Goal: Task Accomplishment & Management: Manage account settings

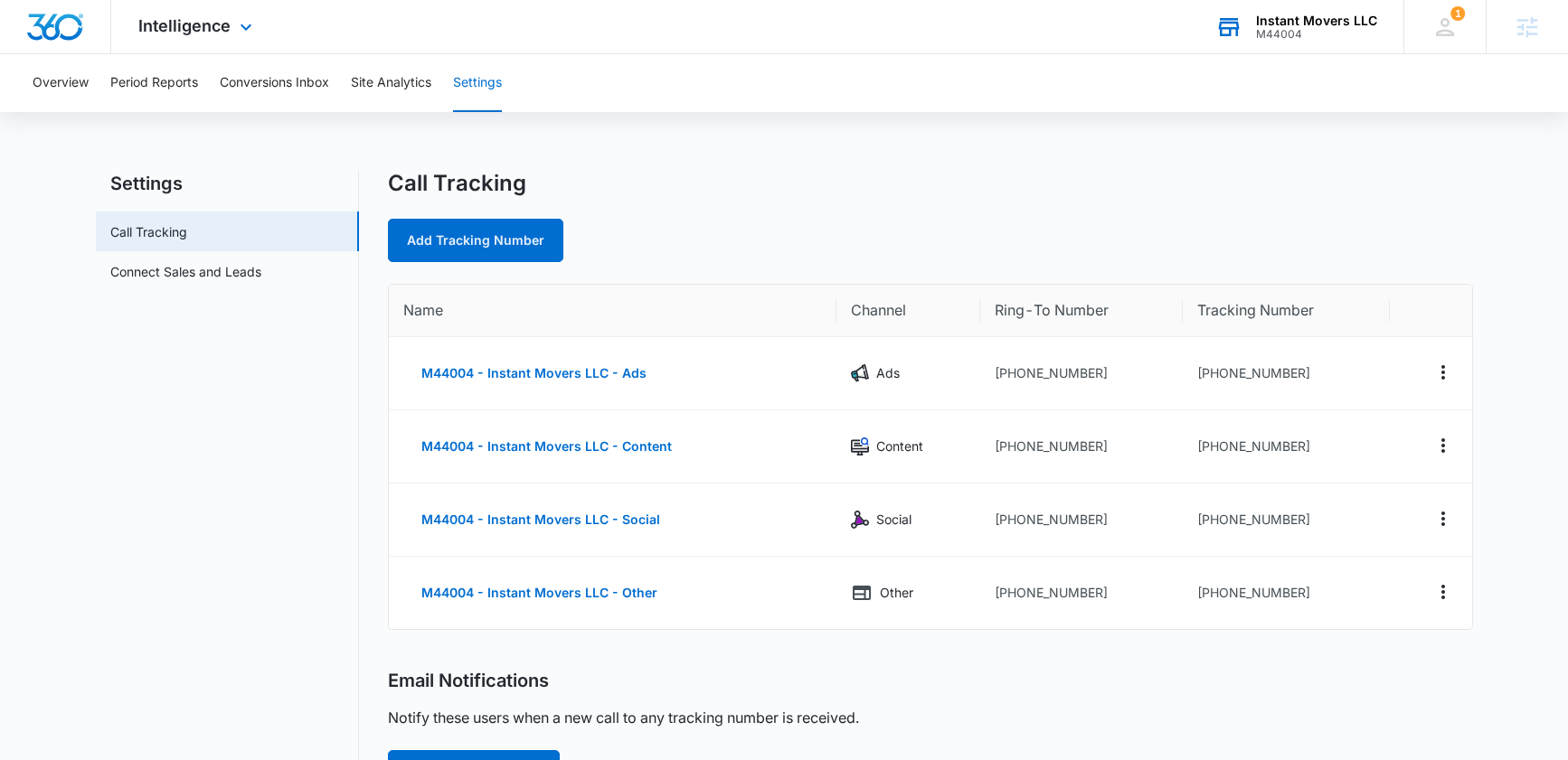
click at [1295, 30] on div "M44004" at bounding box center [1316, 34] width 121 height 13
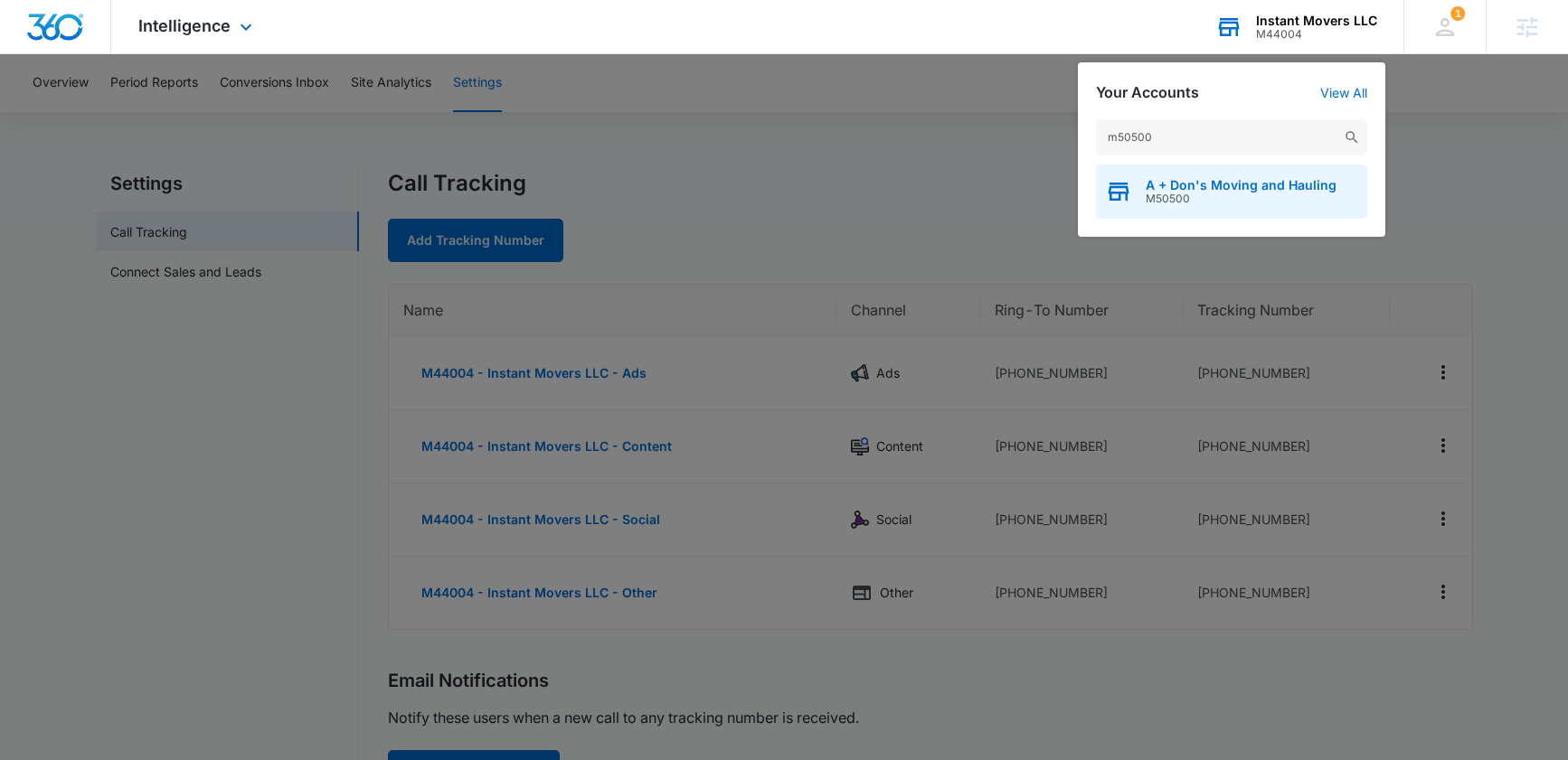
type input "m50500"
click at [1212, 199] on span "M50500" at bounding box center [1240, 199] width 191 height 13
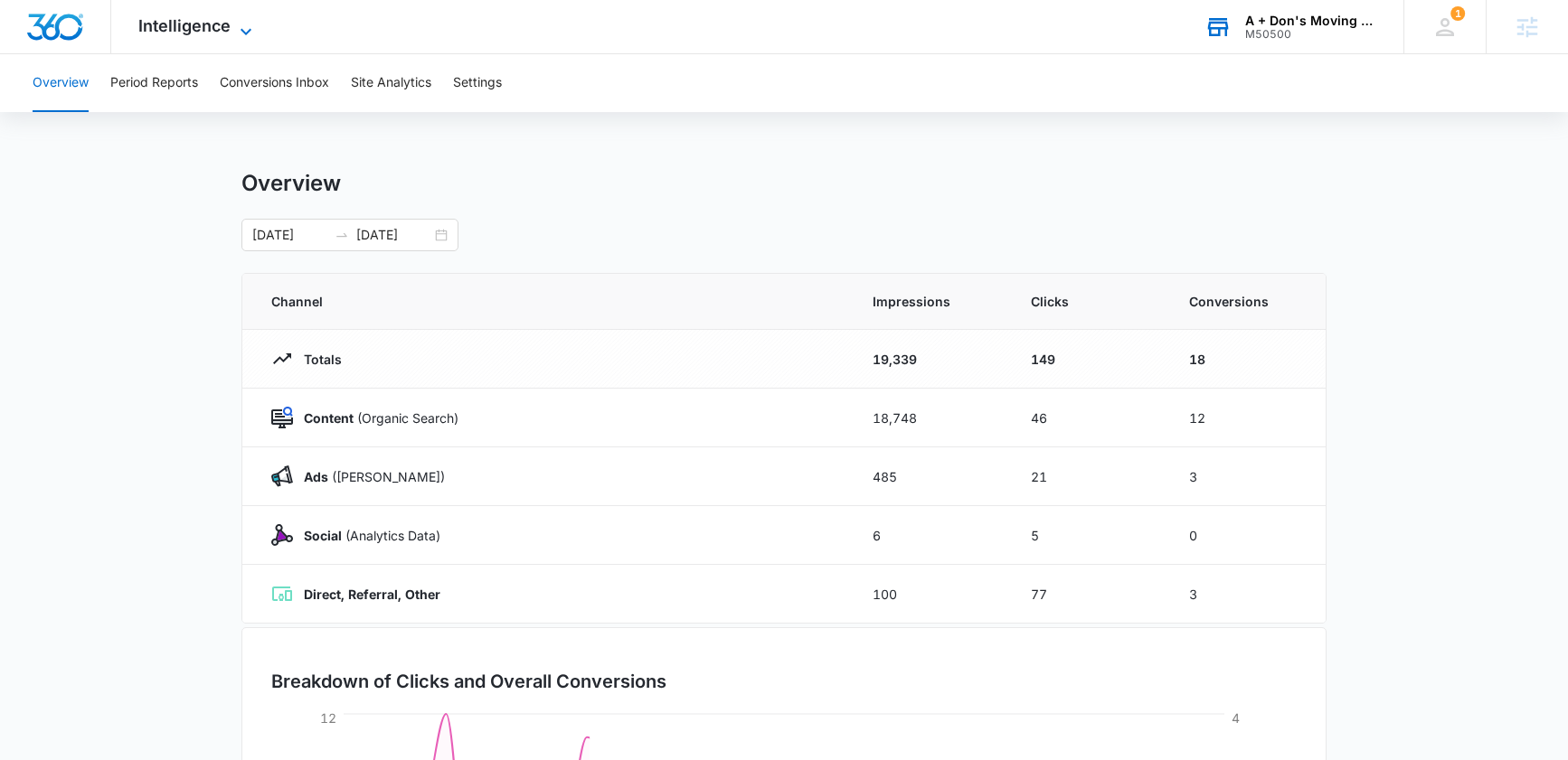
click at [206, 25] on span "Intelligence" at bounding box center [184, 25] width 92 height 19
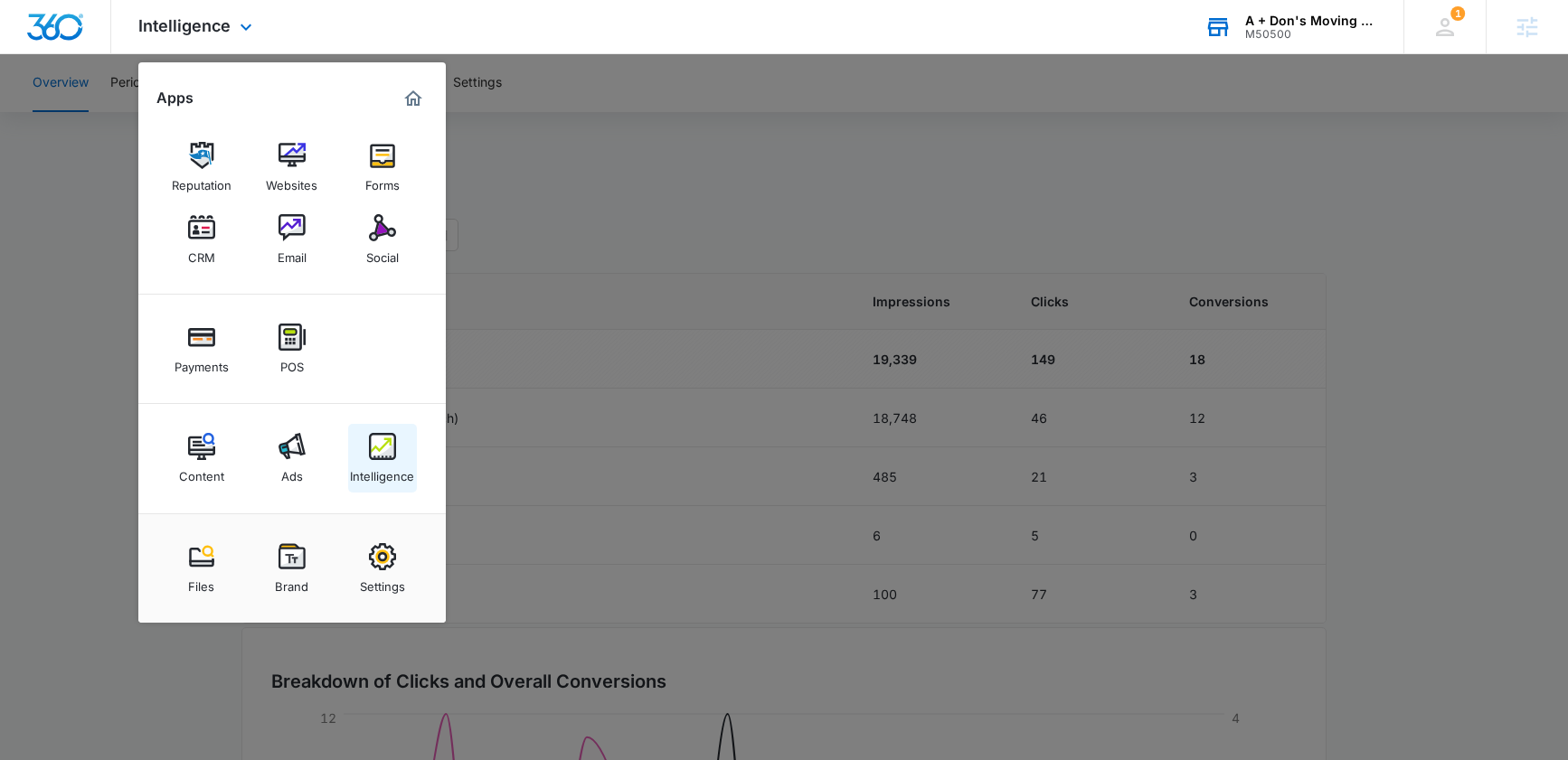
click at [382, 464] on div "Intelligence" at bounding box center [382, 472] width 65 height 24
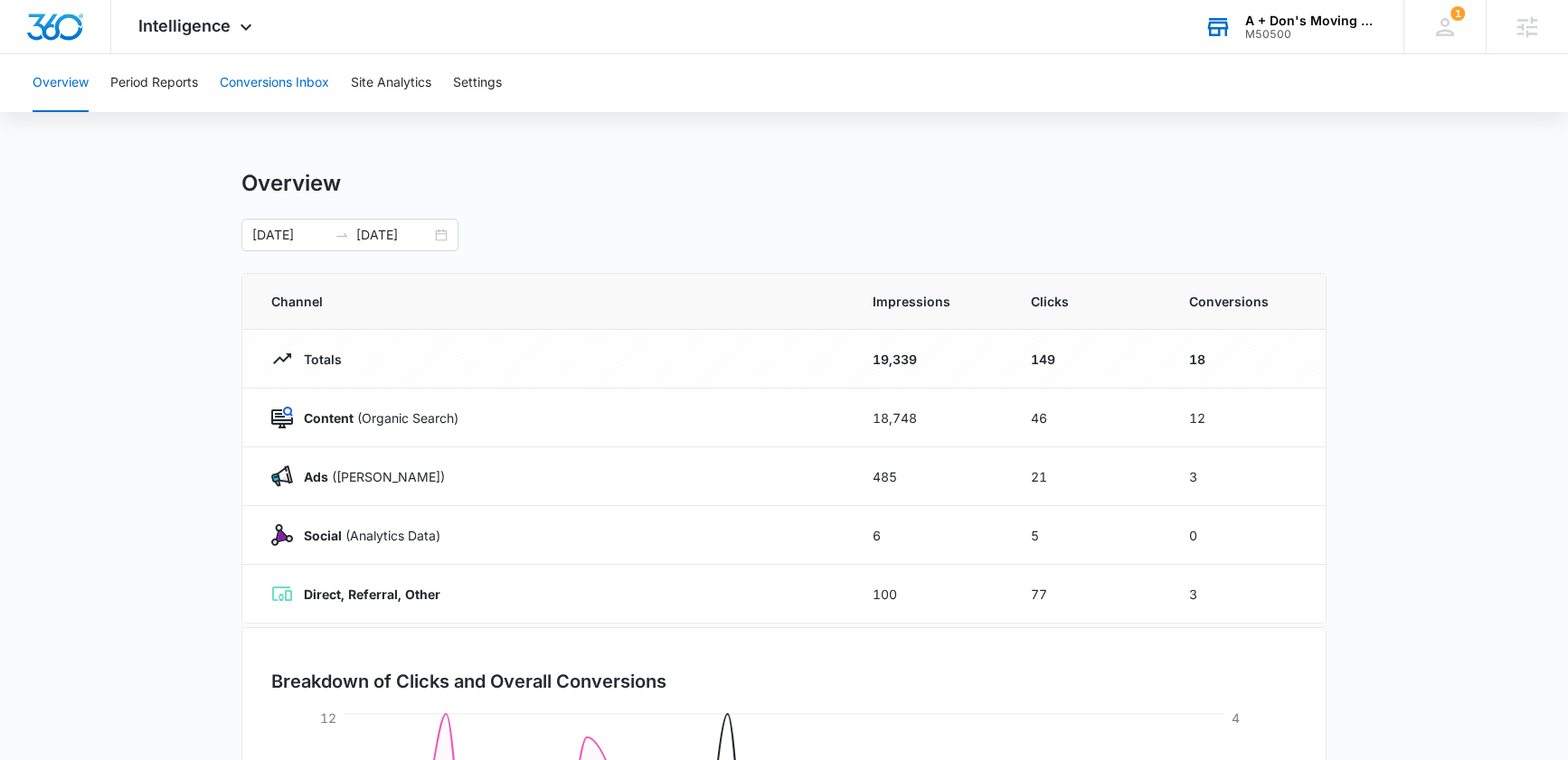
click at [282, 74] on button "Conversions Inbox" at bounding box center [274, 82] width 110 height 58
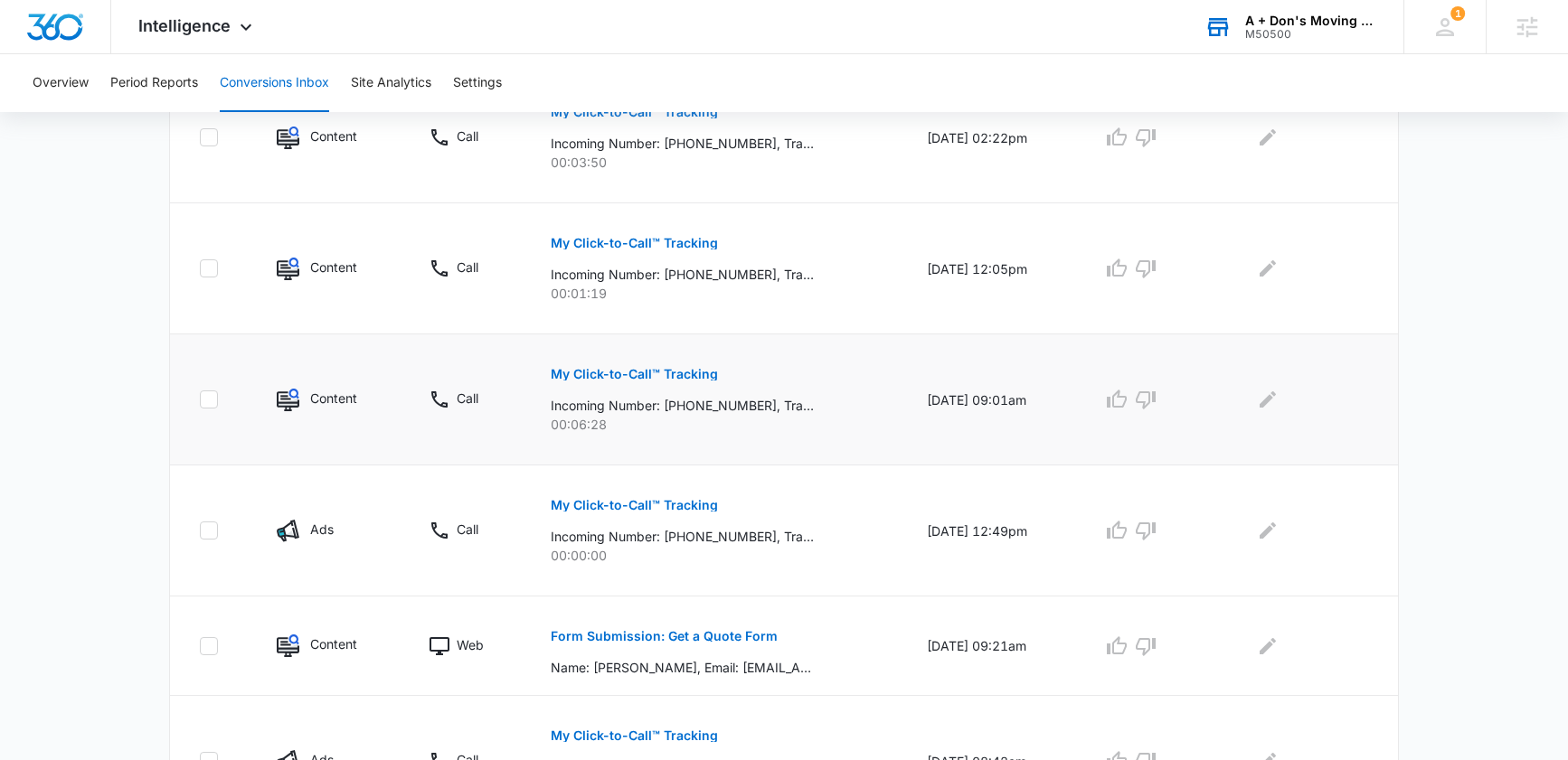
scroll to position [1022, 0]
click at [657, 367] on p "My Click-to-Call™ Tracking" at bounding box center [634, 373] width 167 height 13
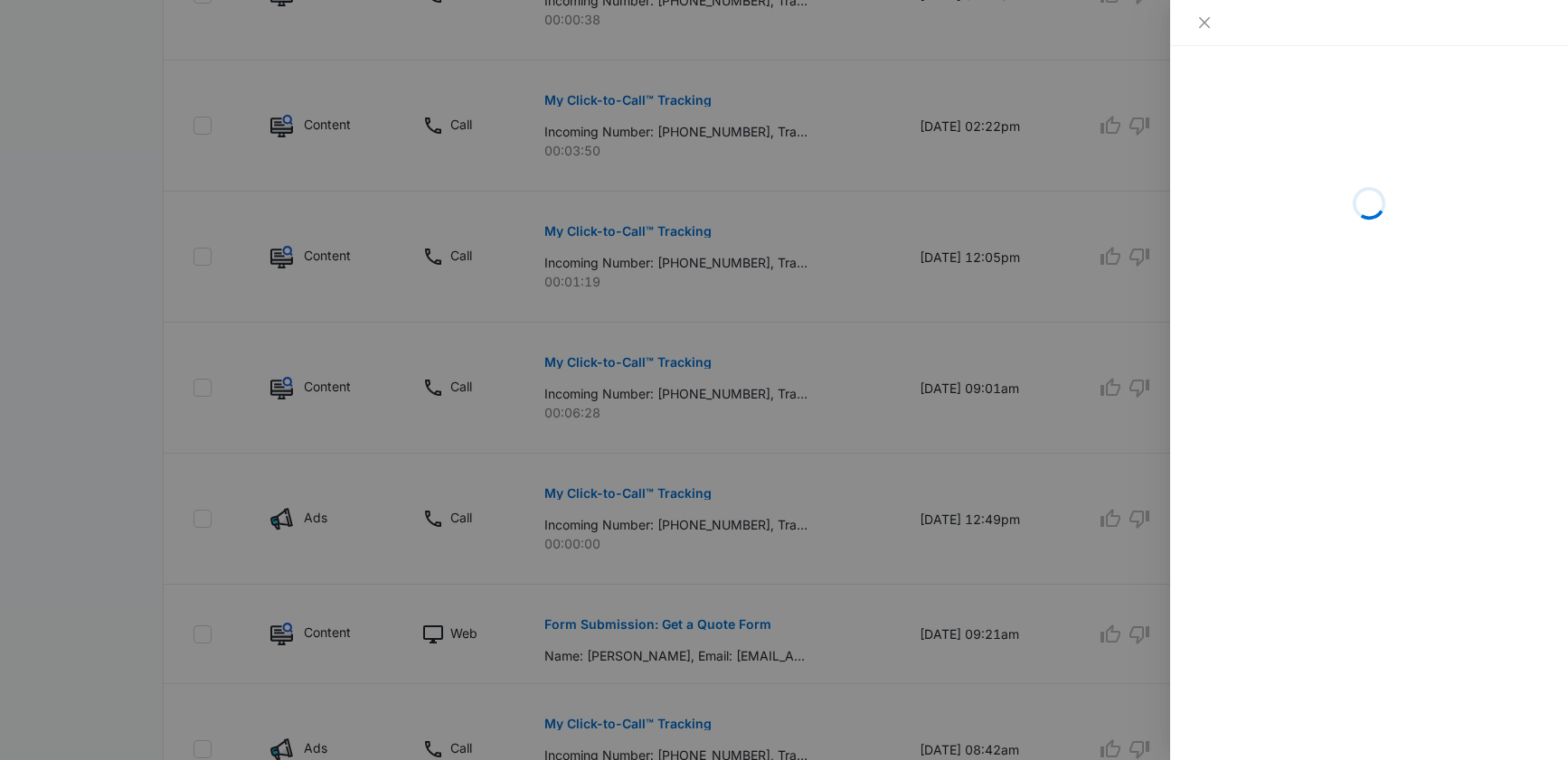
scroll to position [1046, 0]
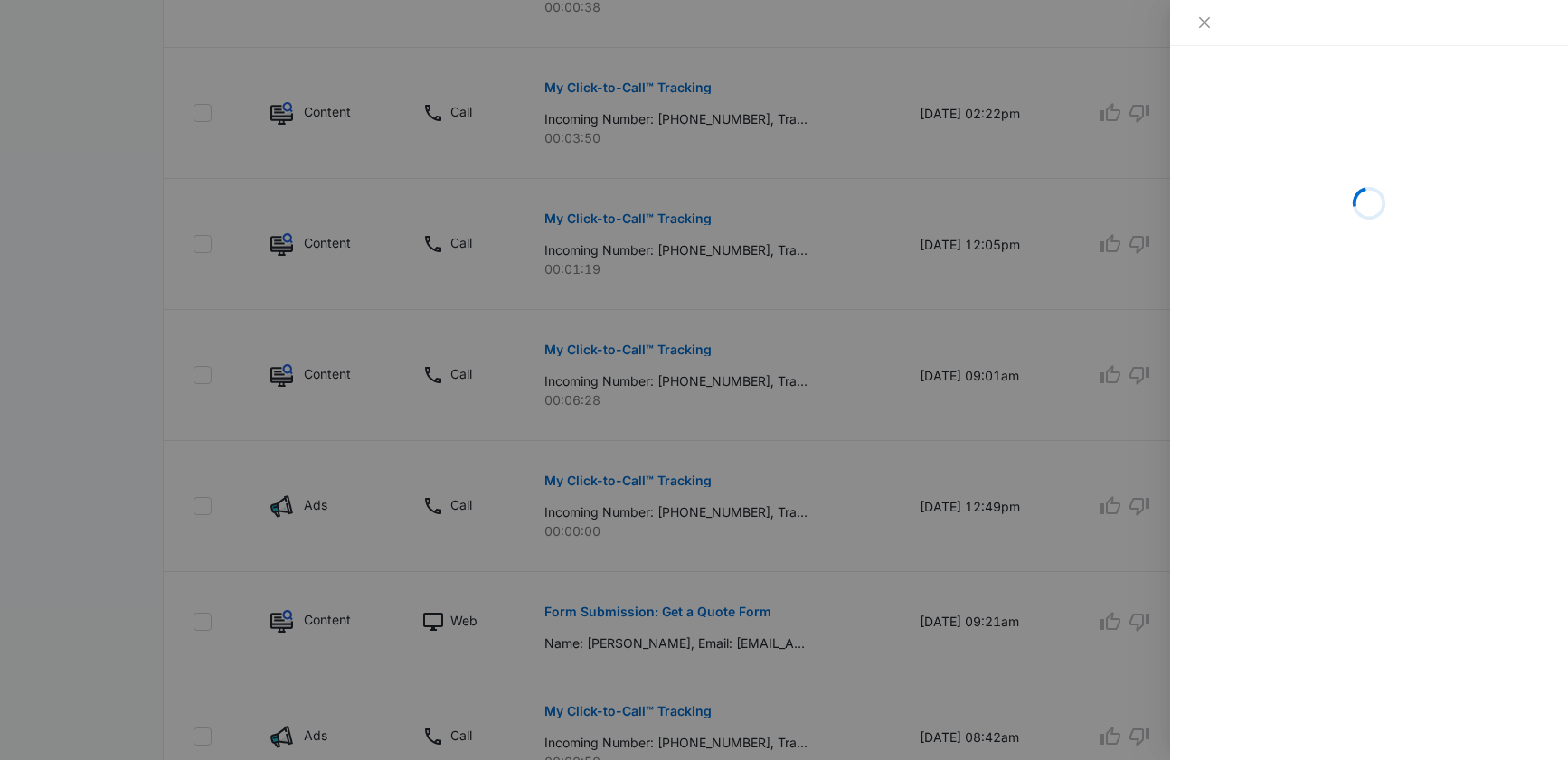
click at [1373, 525] on div "Loading" at bounding box center [1368, 403] width 398 height 714
click at [1206, 17] on icon "close" at bounding box center [1204, 23] width 15 height 15
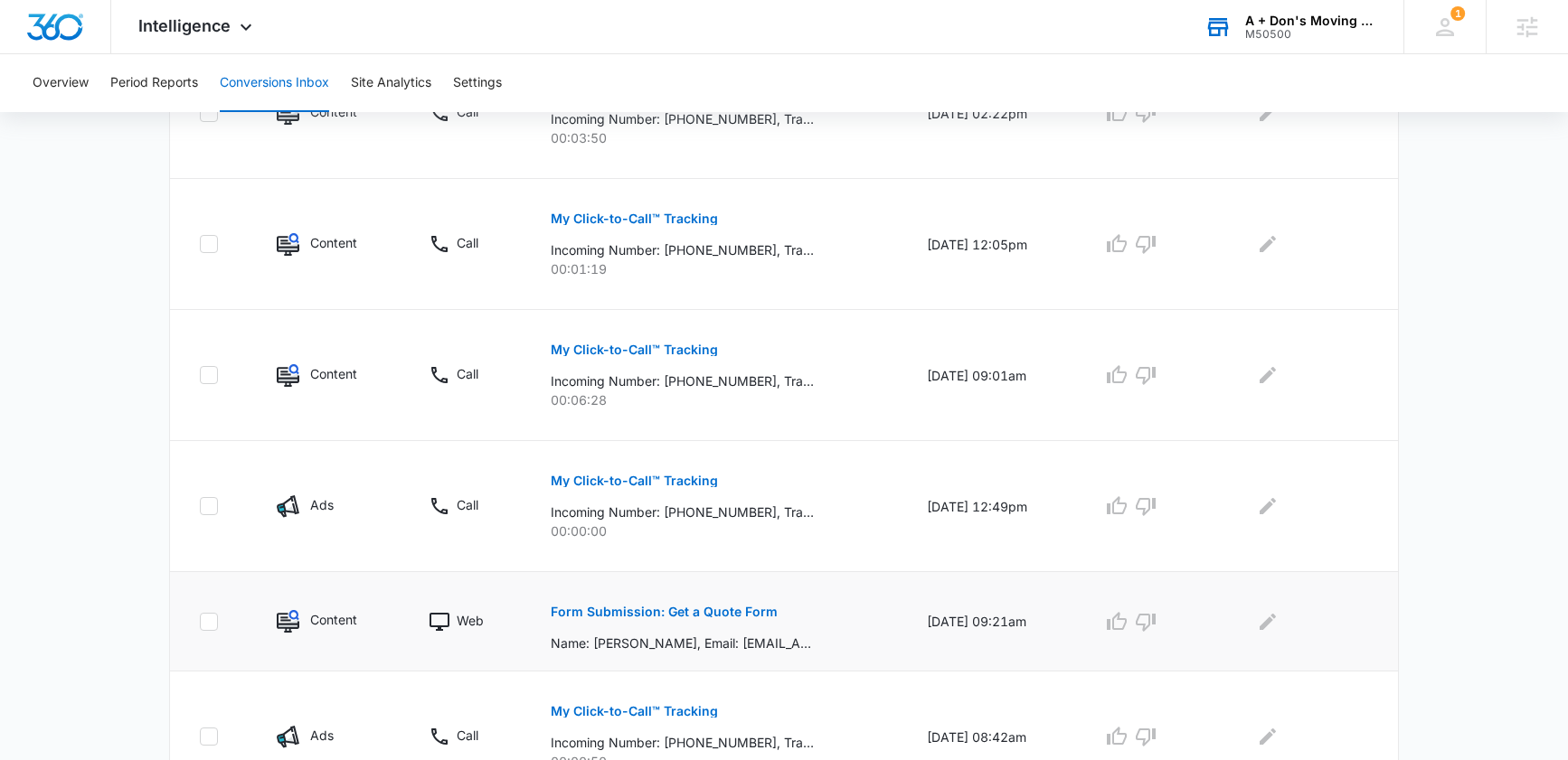
click at [667, 606] on p "Form Submission: Get a Quote Form" at bounding box center [664, 611] width 227 height 13
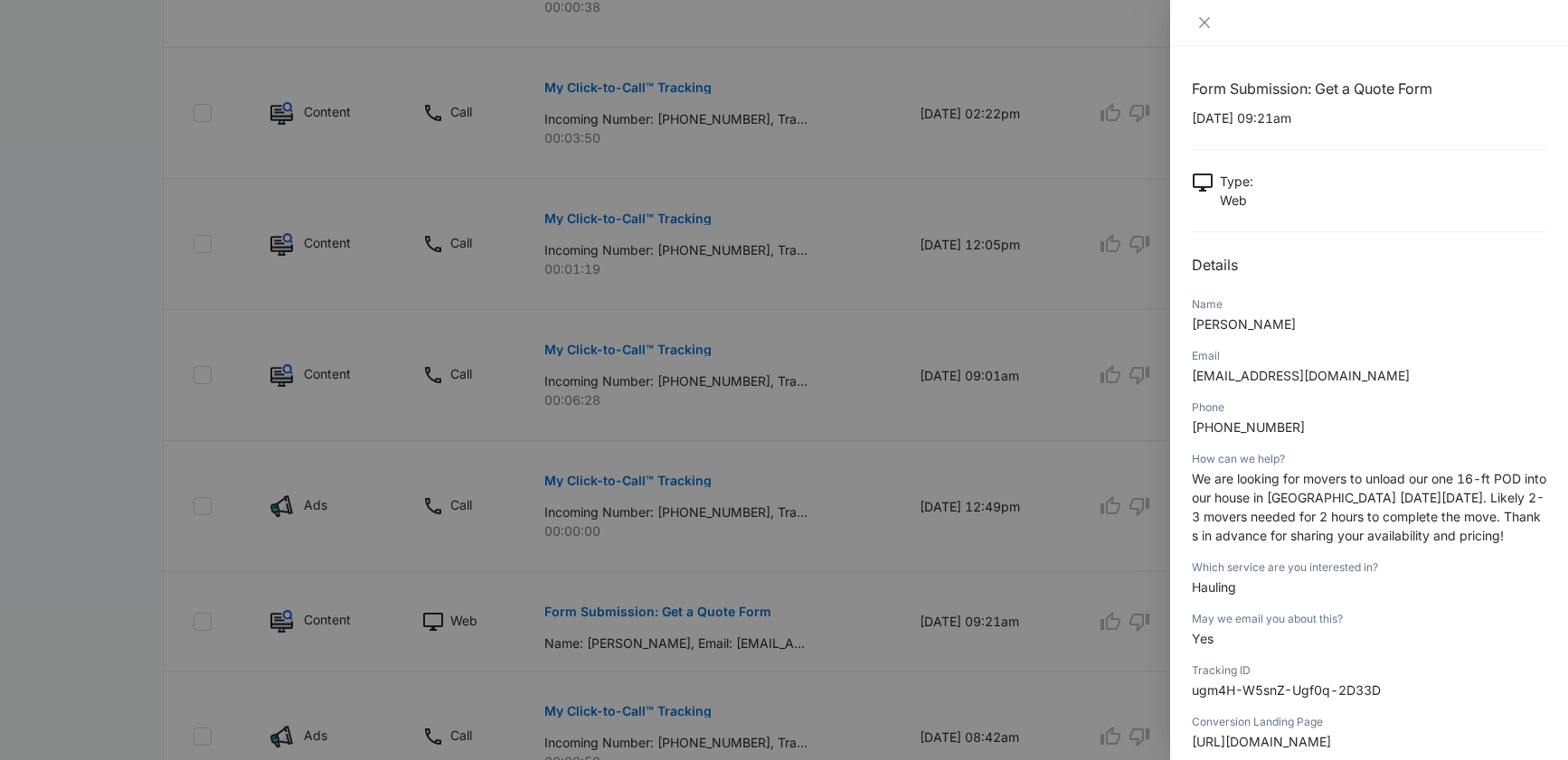
click at [105, 472] on div at bounding box center [784, 380] width 1568 height 760
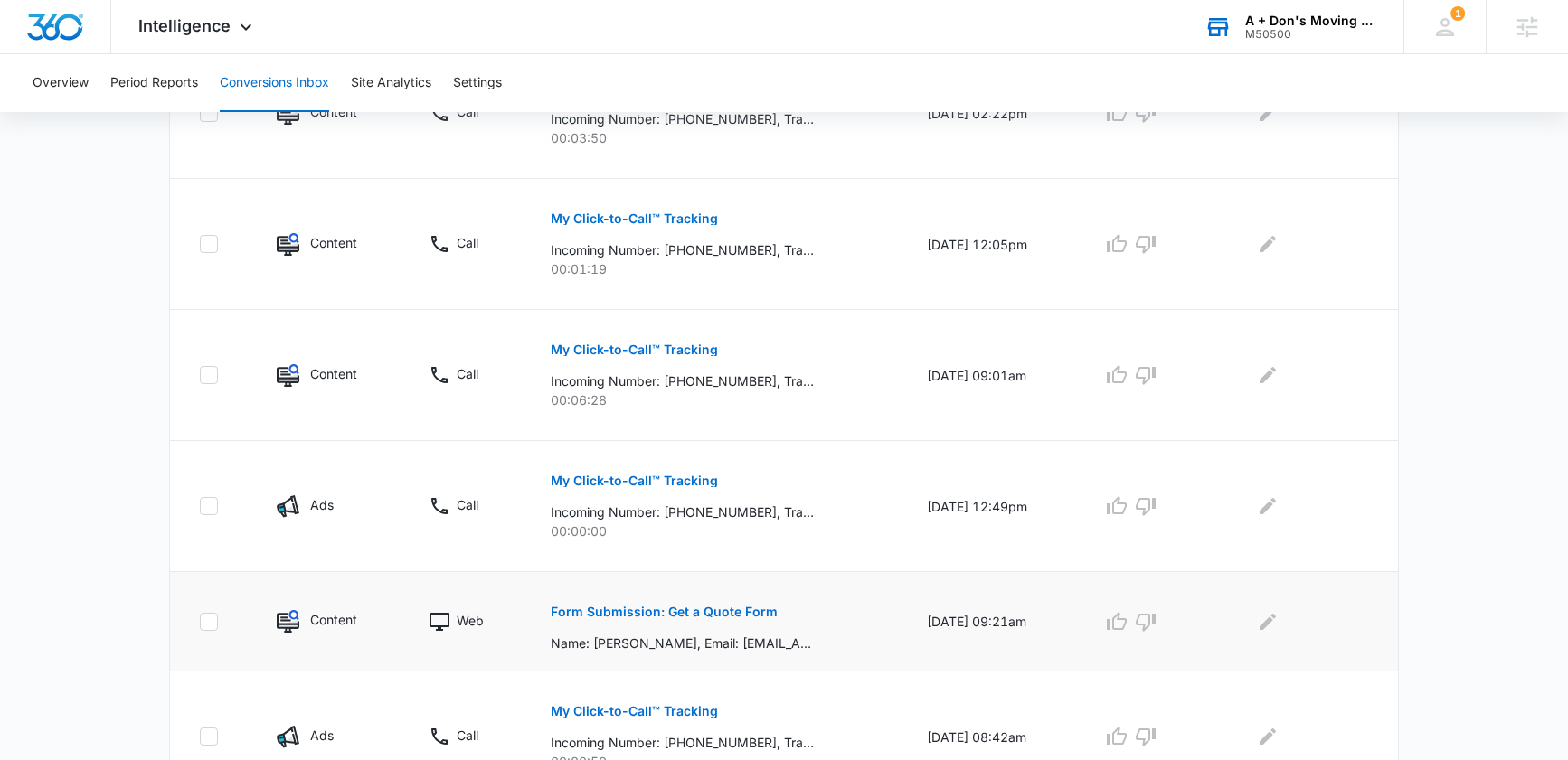
scroll to position [1029, 0]
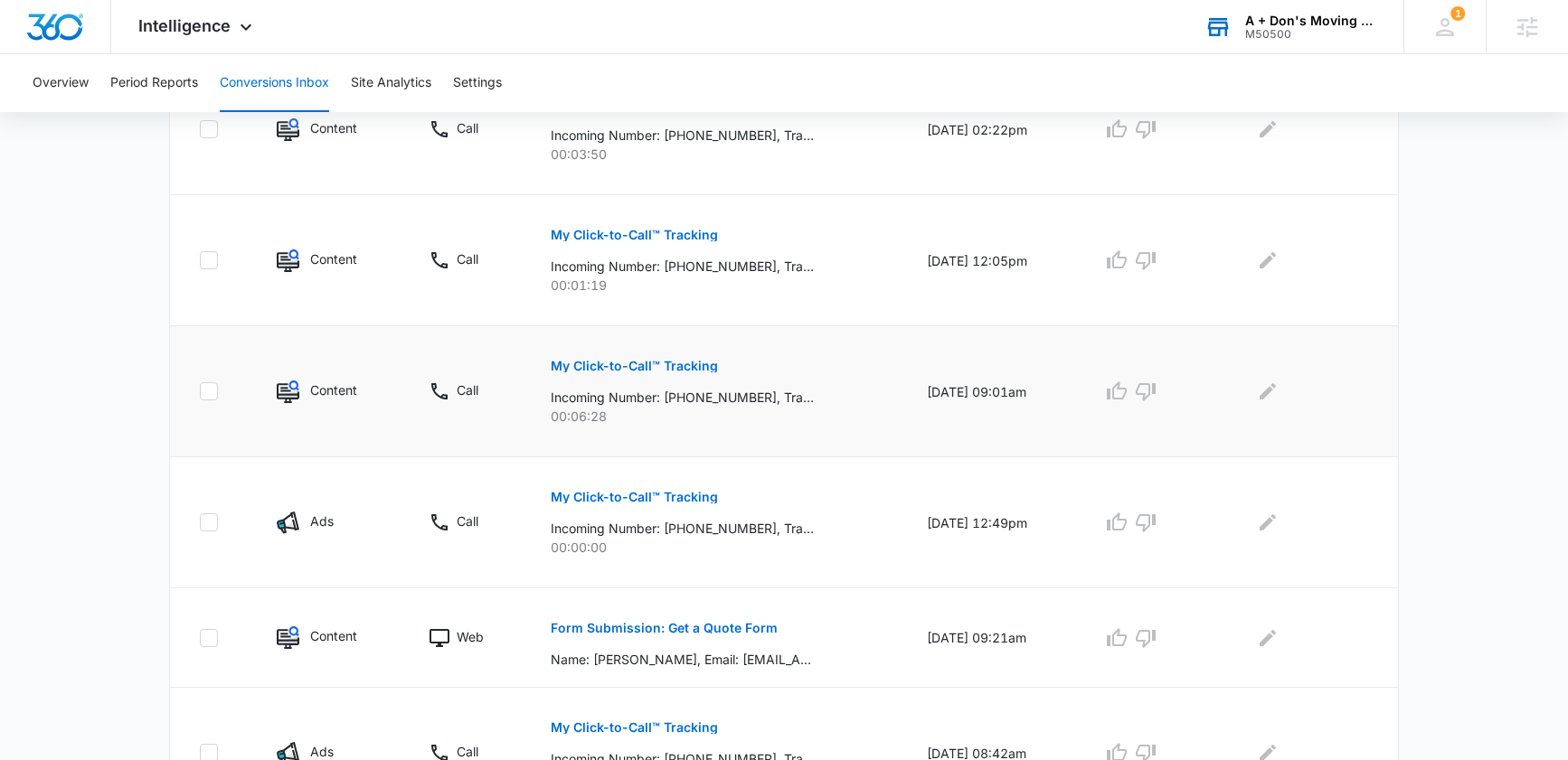
click at [573, 351] on button "My Click-to-Call™ Tracking" at bounding box center [634, 366] width 167 height 43
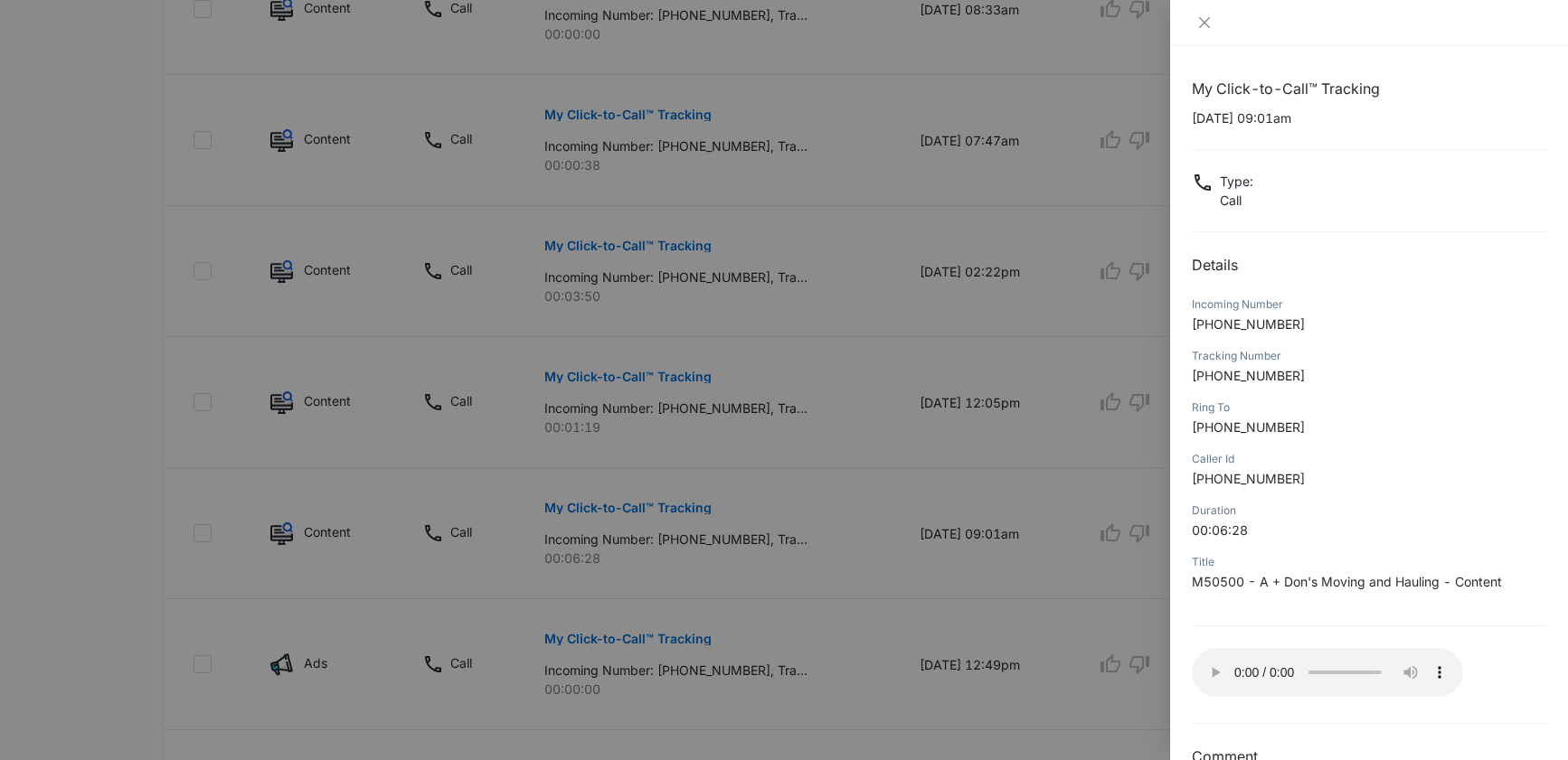
scroll to position [886, 0]
click at [1192, 29] on button "Close" at bounding box center [1205, 23] width 25 height 17
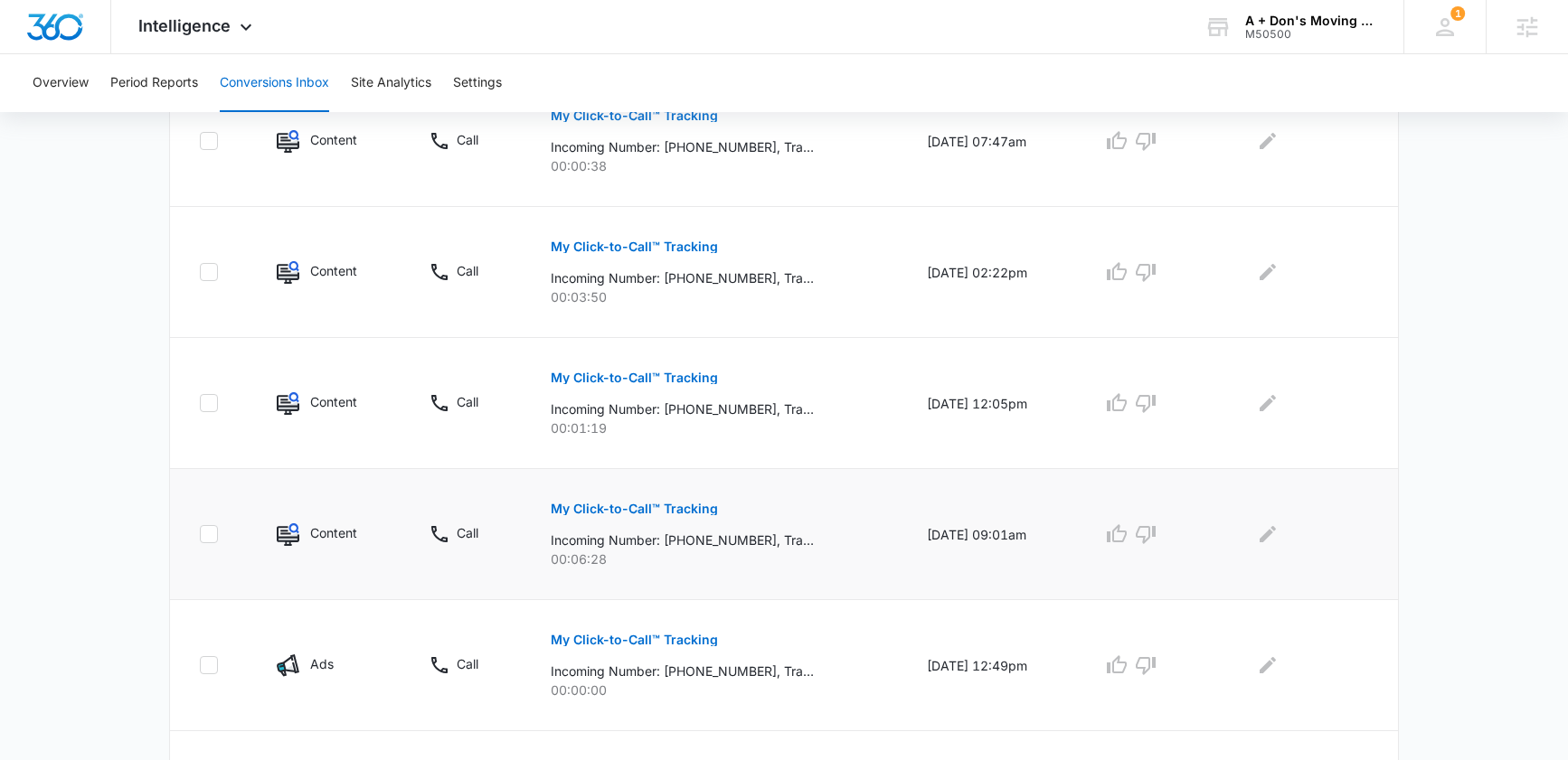
click at [651, 509] on p "My Click-to-Call™ Tracking" at bounding box center [634, 508] width 167 height 13
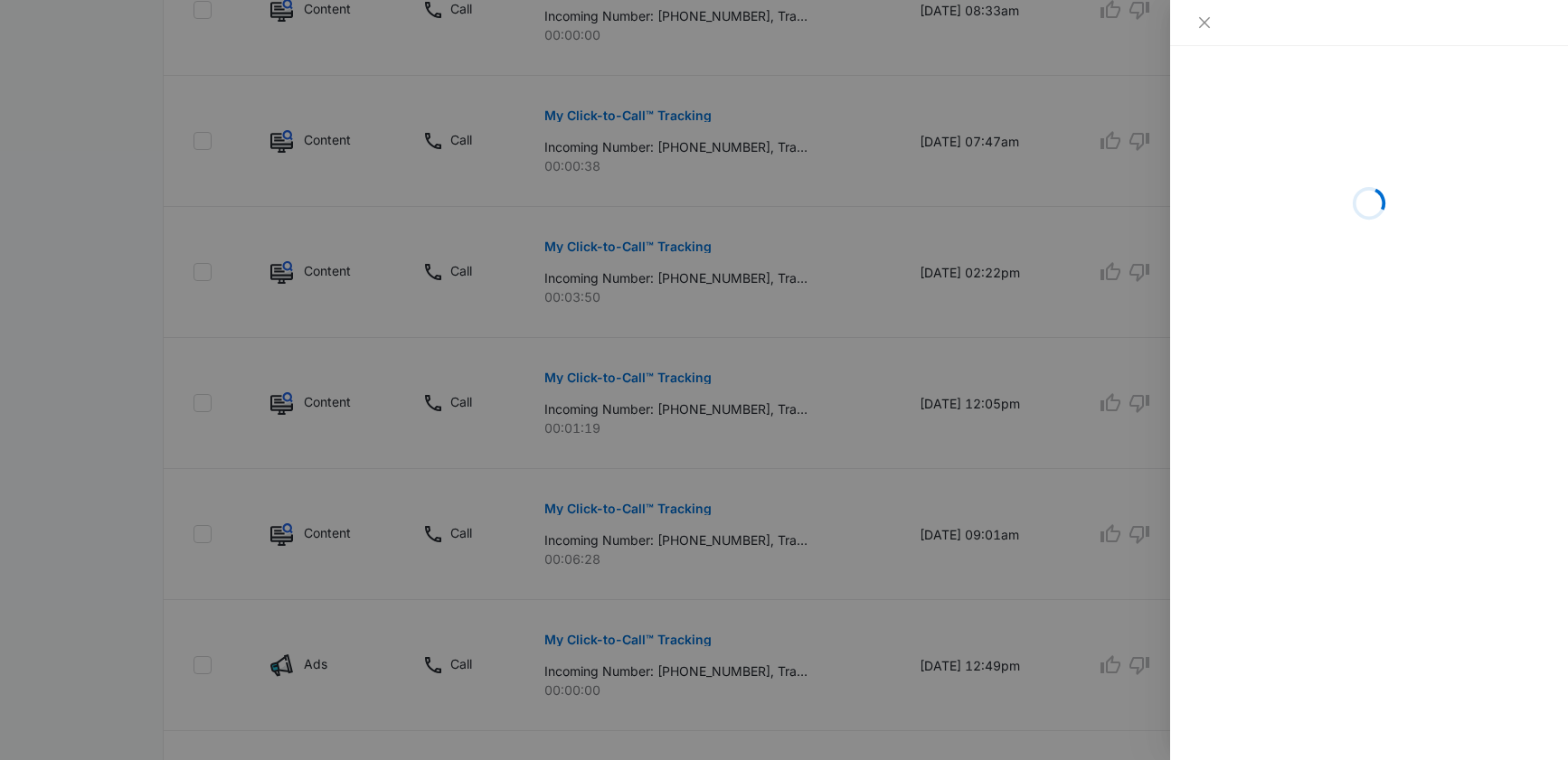
click at [1205, 10] on div at bounding box center [1368, 23] width 398 height 46
click at [1205, 16] on icon "close" at bounding box center [1204, 23] width 15 height 15
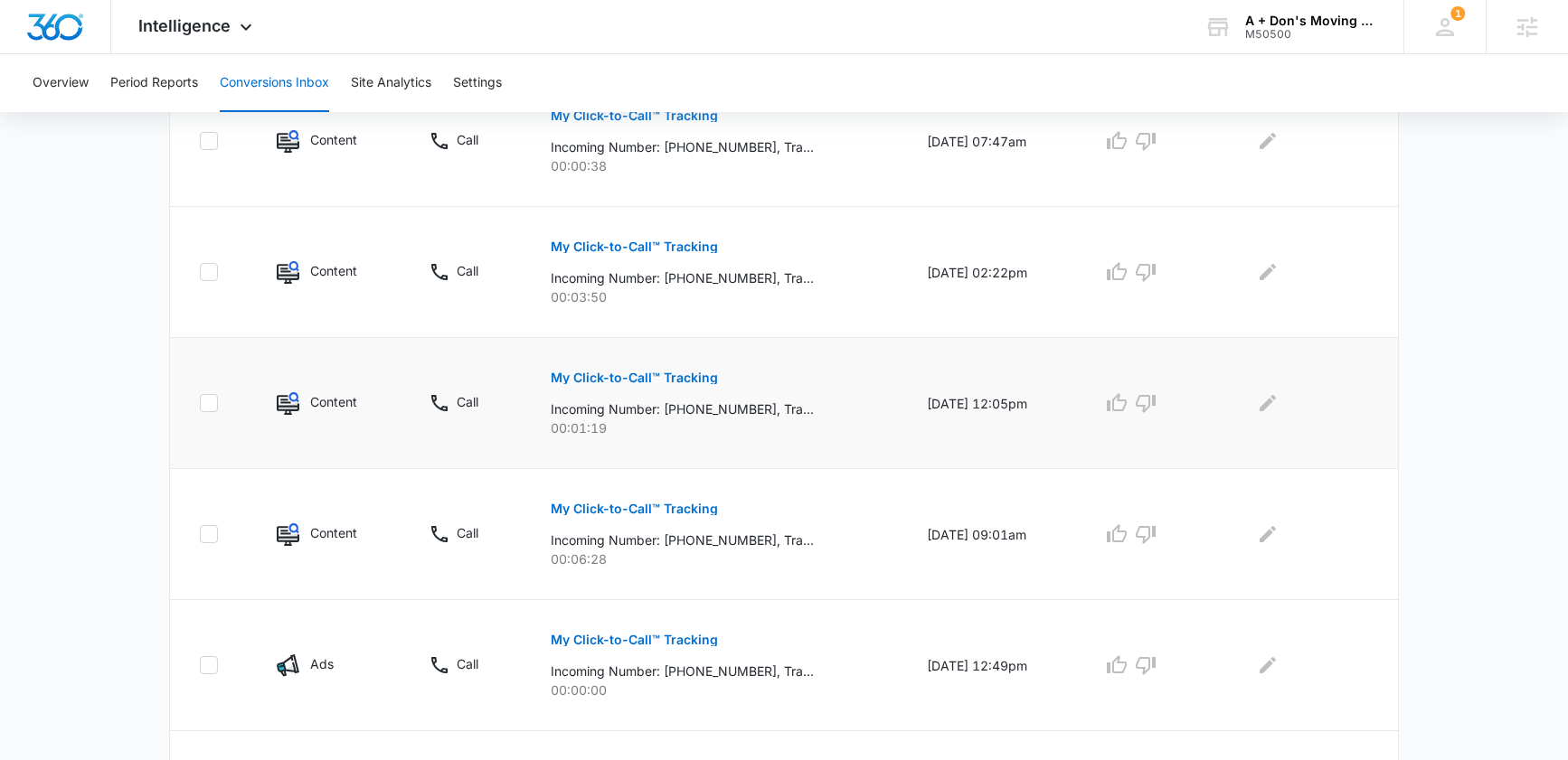
click at [628, 373] on p "My Click-to-Call™ Tracking" at bounding box center [634, 377] width 167 height 13
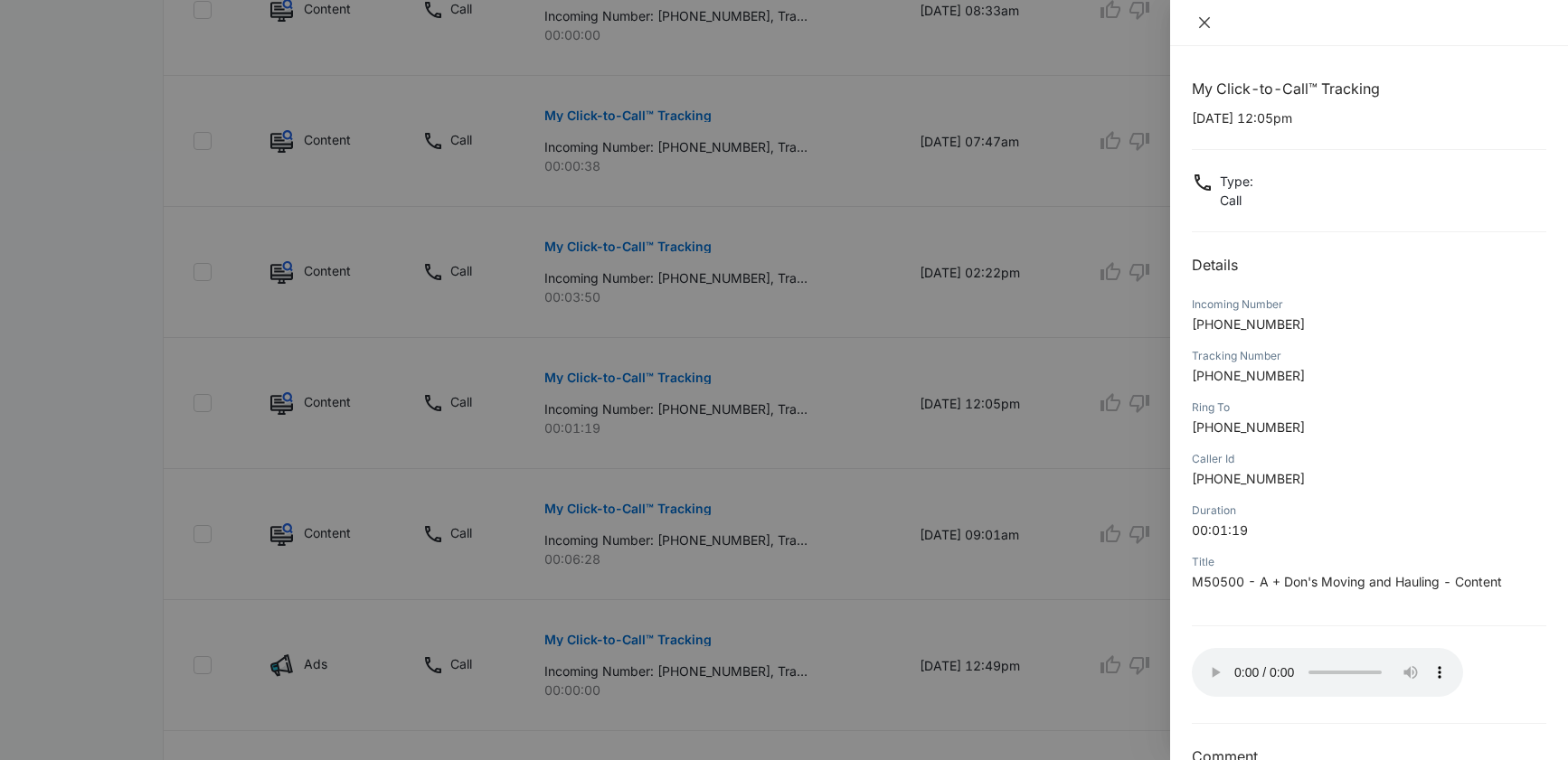
click at [1204, 22] on icon "close" at bounding box center [1204, 23] width 11 height 11
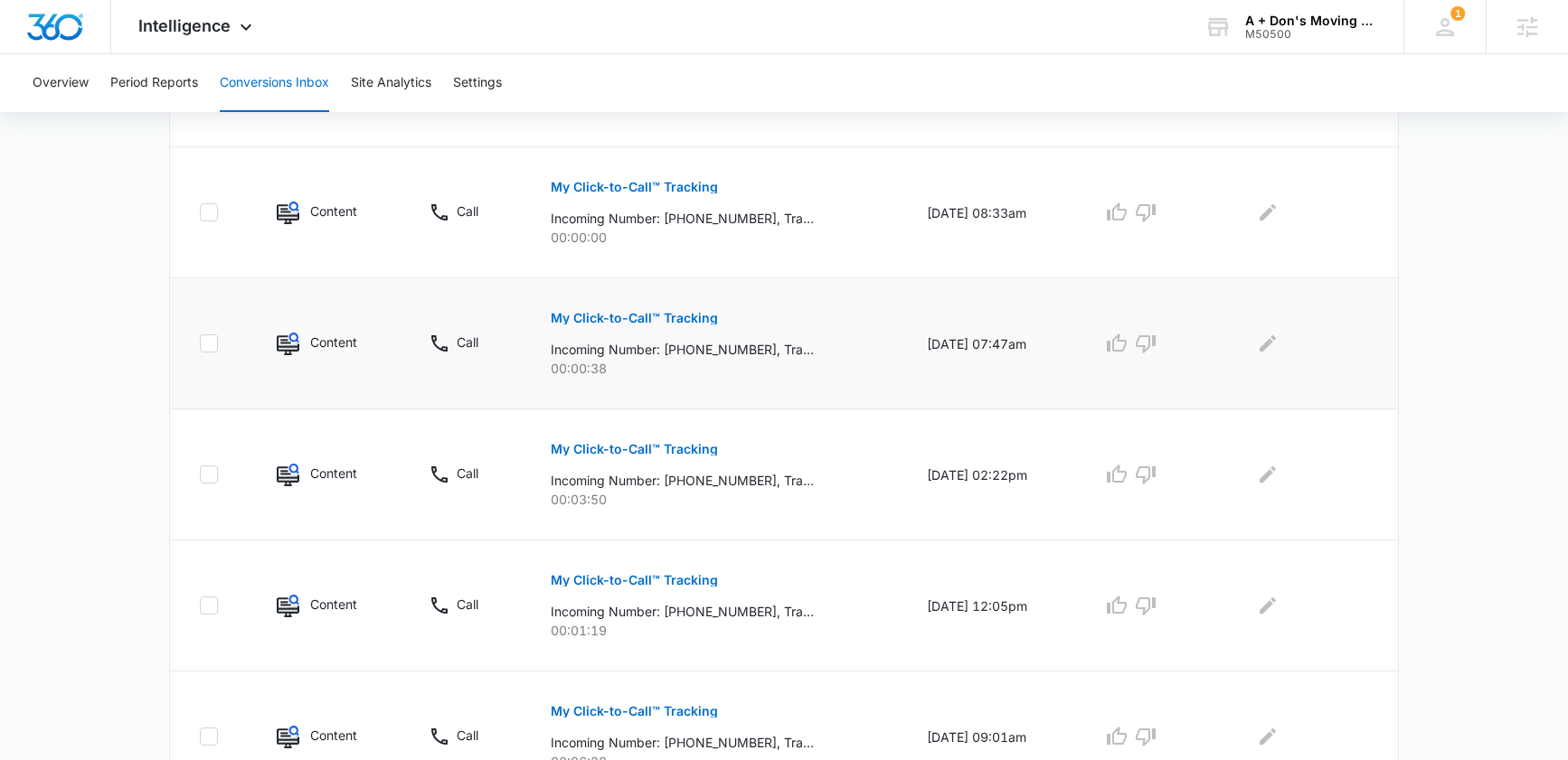
scroll to position [684, 0]
click at [639, 450] on p "My Click-to-Call™ Tracking" at bounding box center [634, 450] width 167 height 13
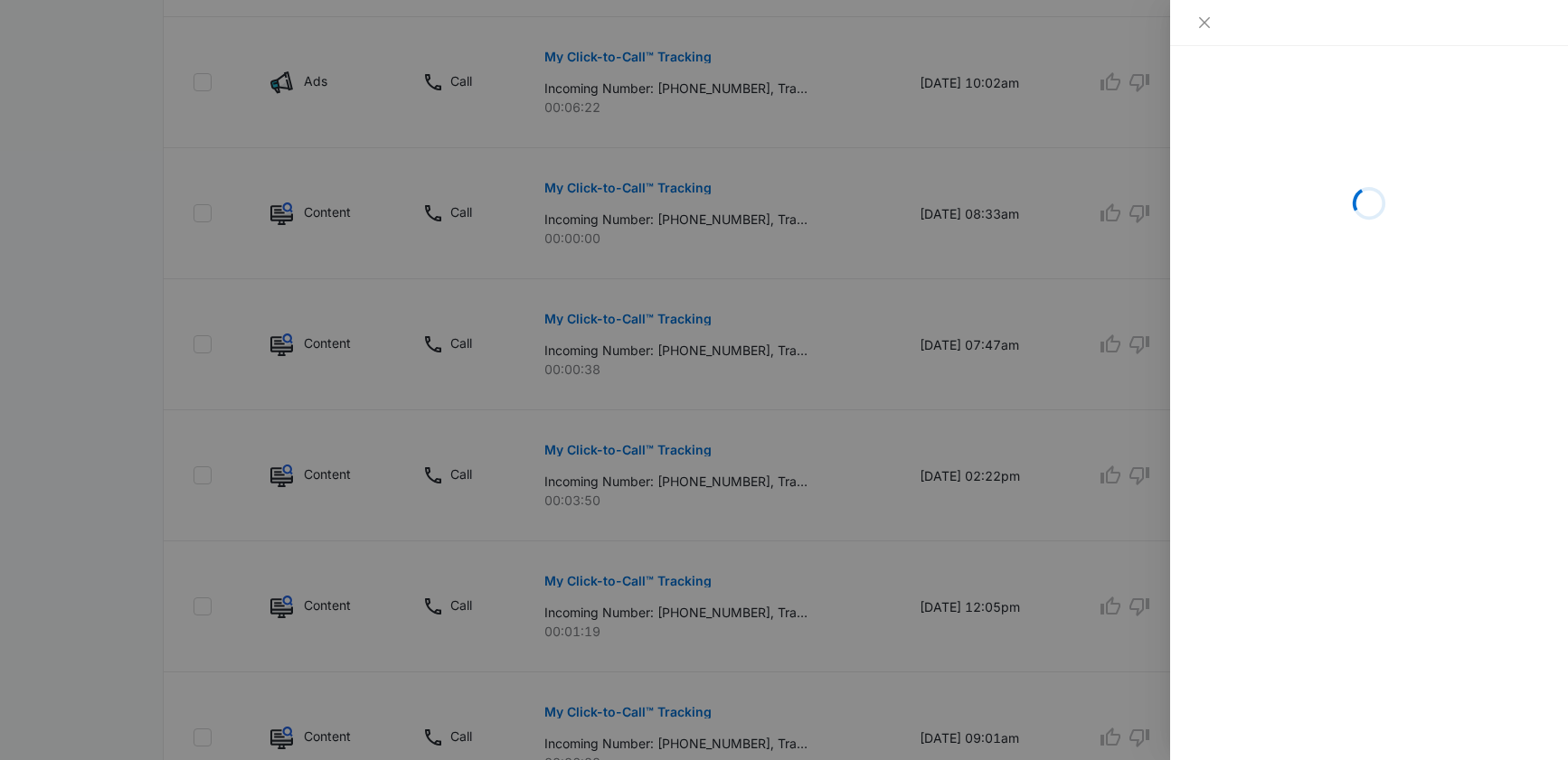
click at [1334, 367] on div "Loading" at bounding box center [1368, 403] width 398 height 714
click at [1204, 17] on icon "close" at bounding box center [1204, 23] width 15 height 15
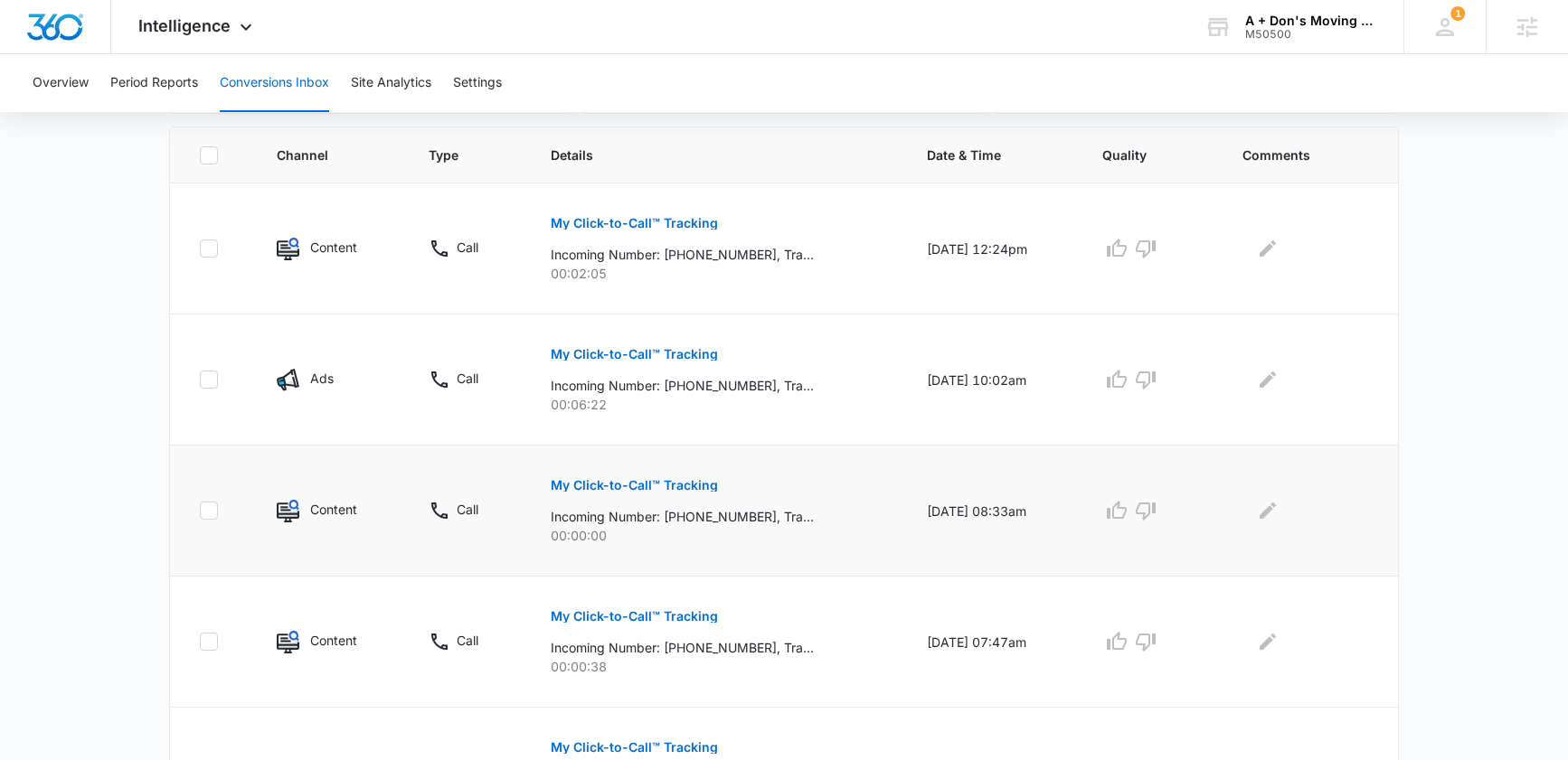
scroll to position [385, 0]
click at [631, 356] on p "My Click-to-Call™ Tracking" at bounding box center [634, 355] width 167 height 13
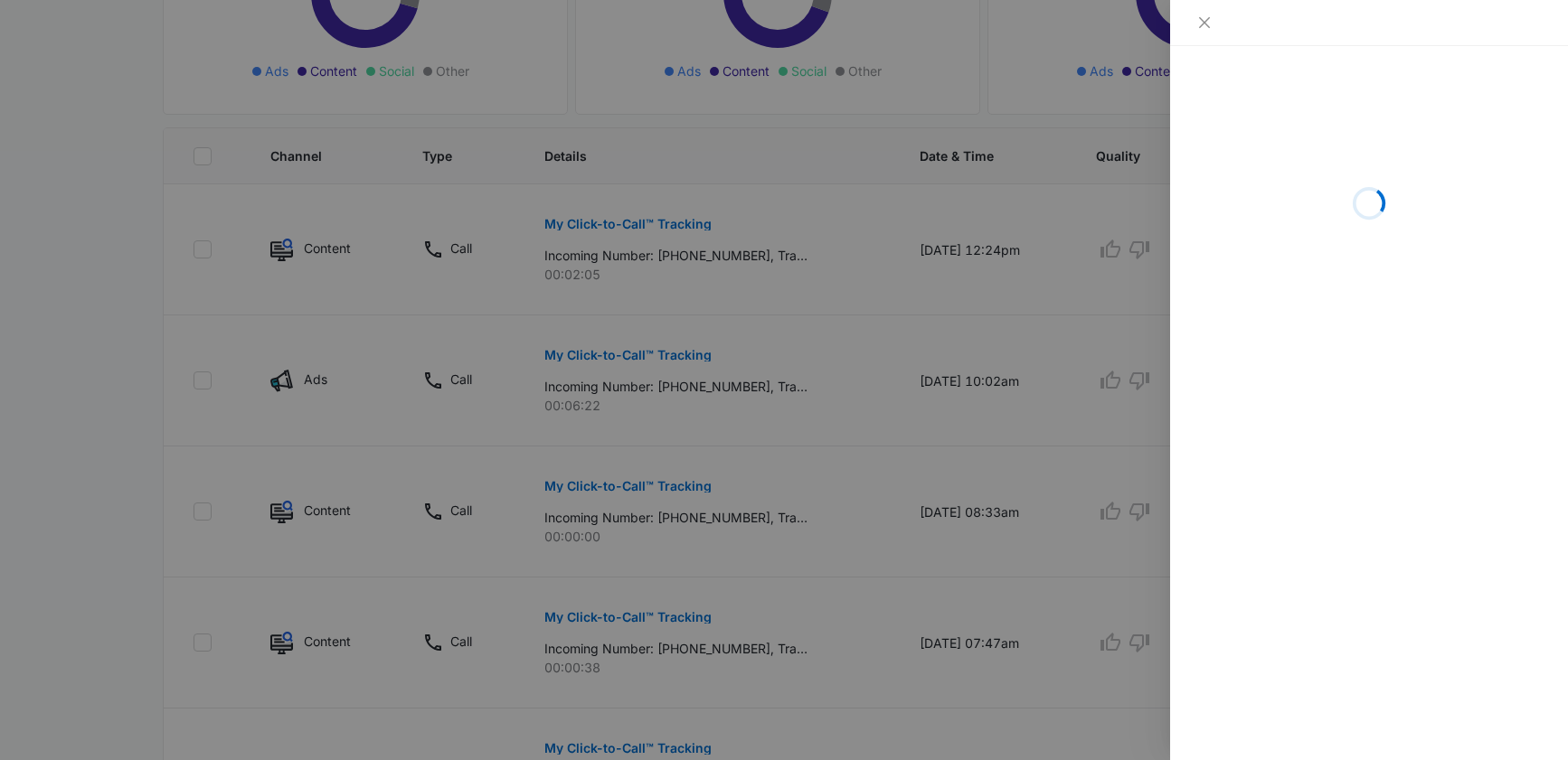
click at [1357, 435] on div "Loading" at bounding box center [1368, 403] width 398 height 714
click at [1349, 248] on div "Loading" at bounding box center [1369, 203] width 355 height 271
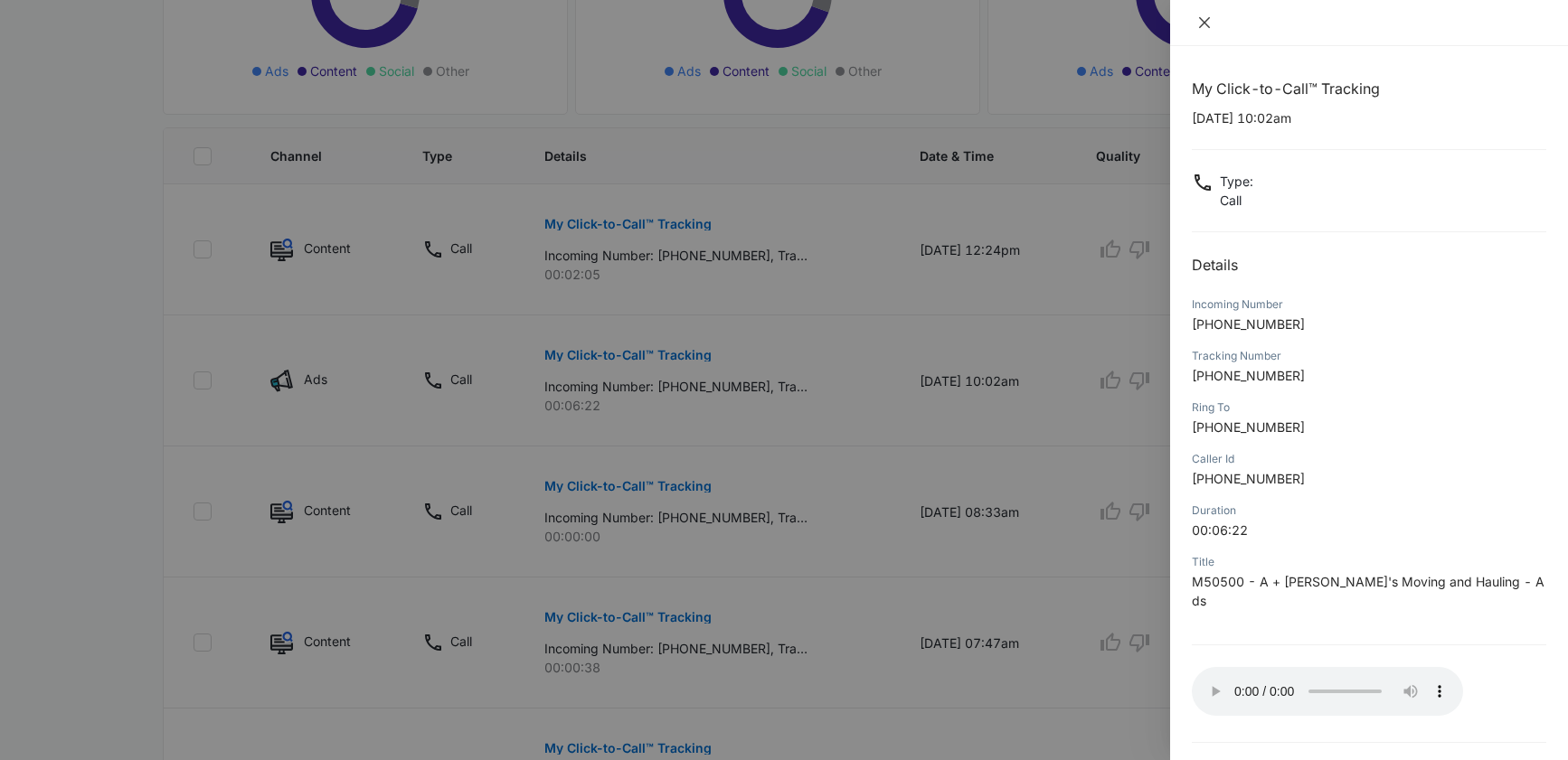
click at [1204, 21] on icon "close" at bounding box center [1204, 23] width 11 height 11
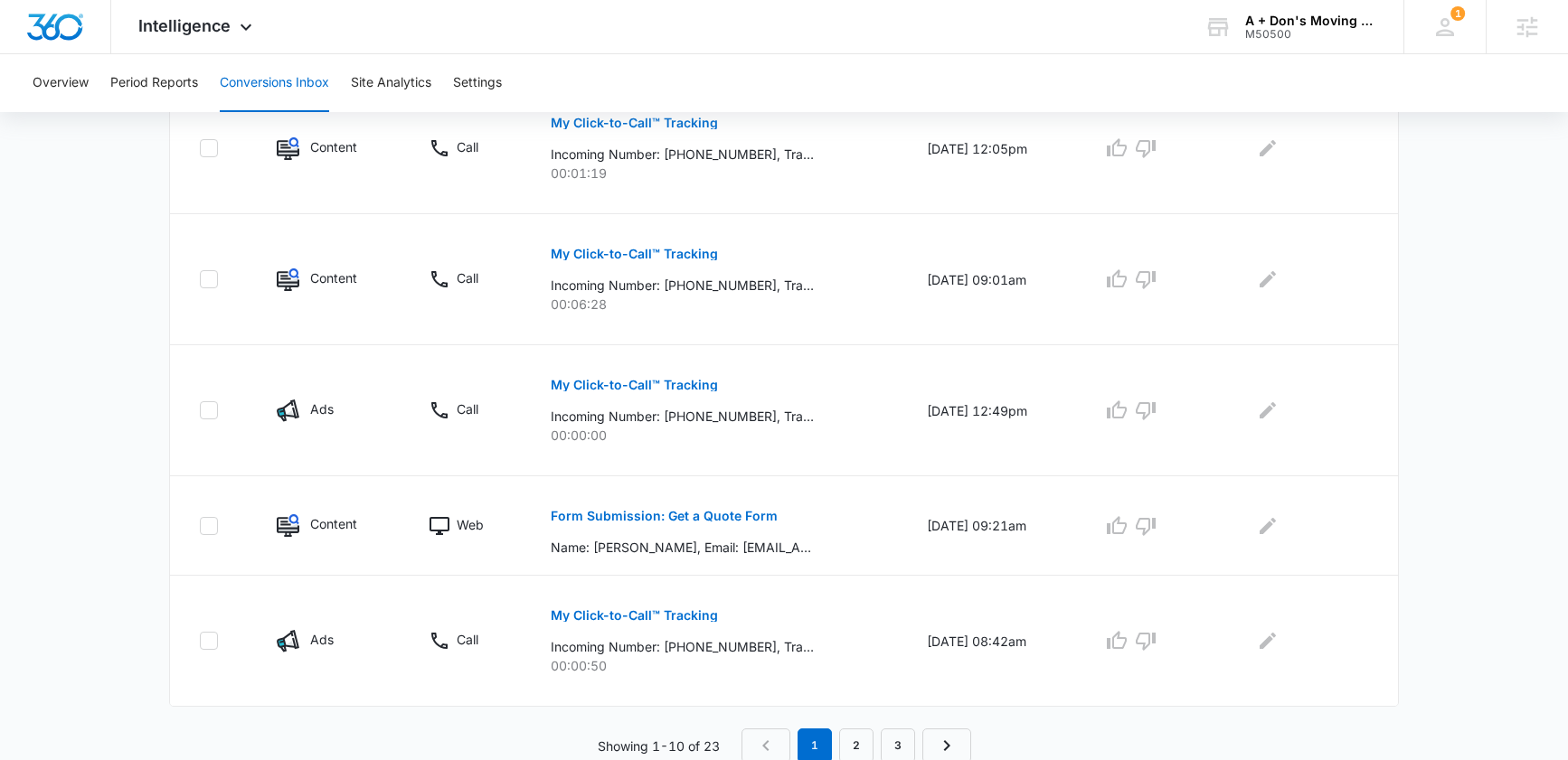
scroll to position [1145, 0]
click at [849, 739] on link "2" at bounding box center [856, 742] width 34 height 34
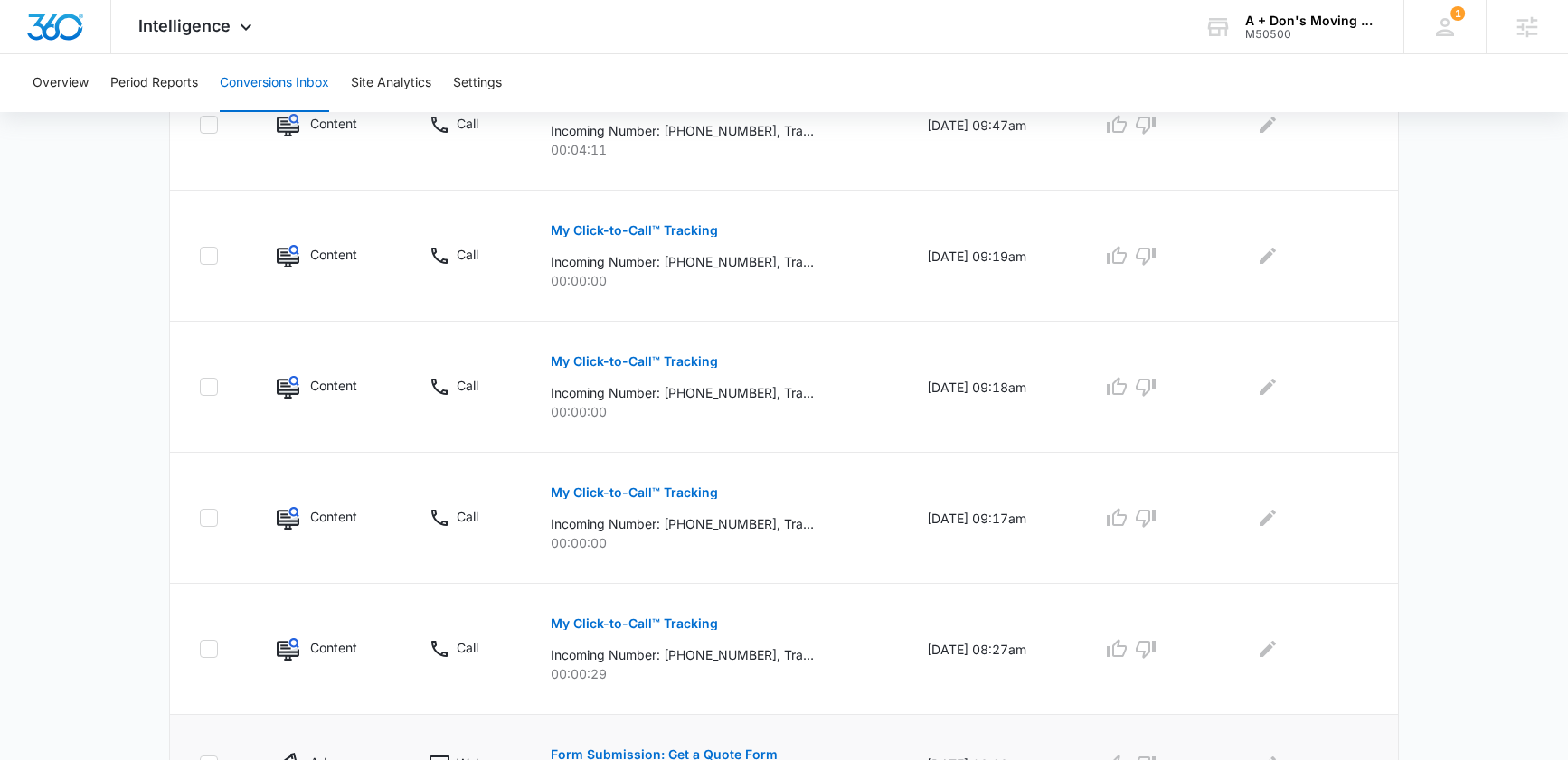
scroll to position [1113, 0]
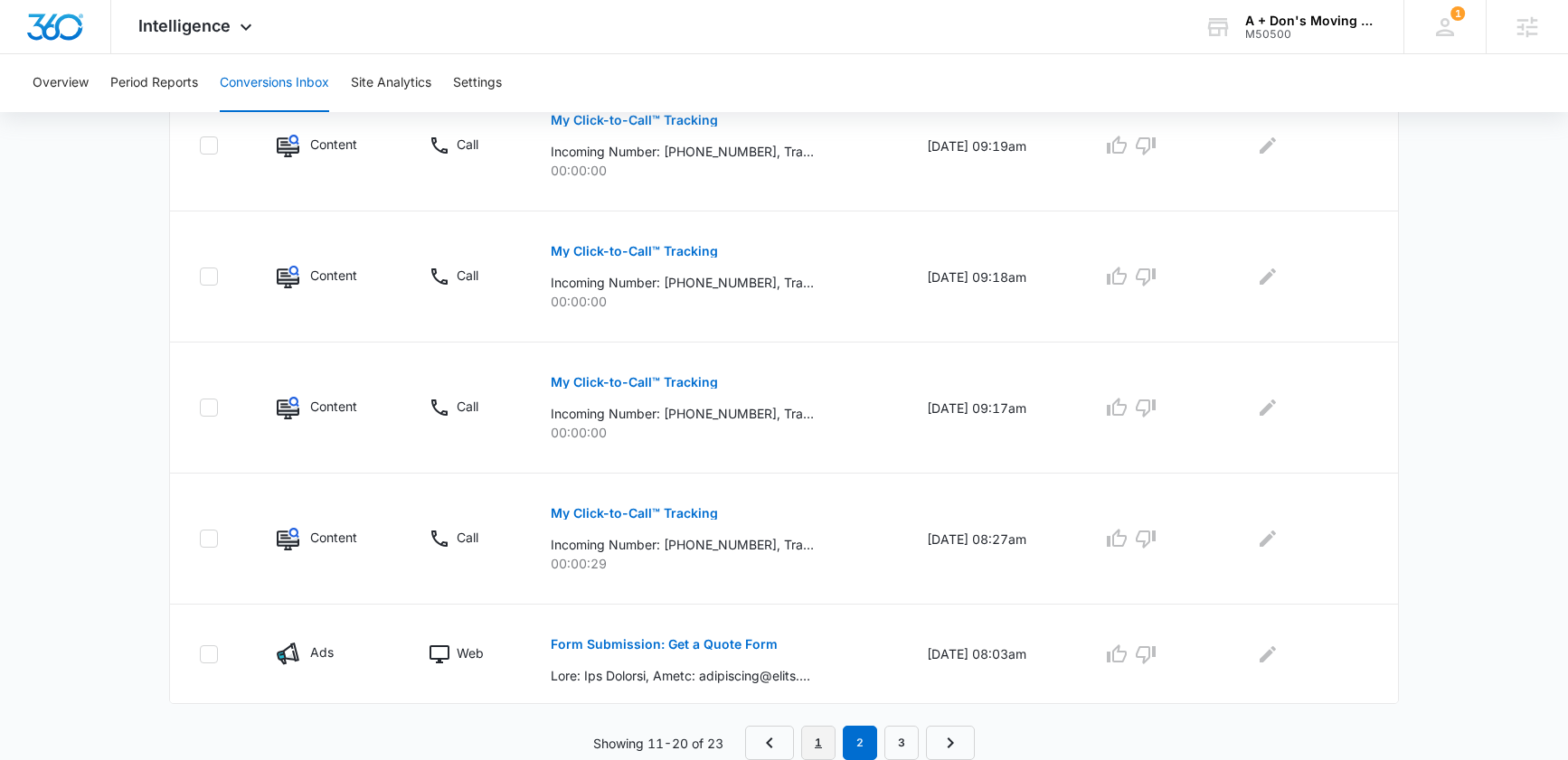
click at [810, 735] on link "1" at bounding box center [818, 742] width 34 height 34
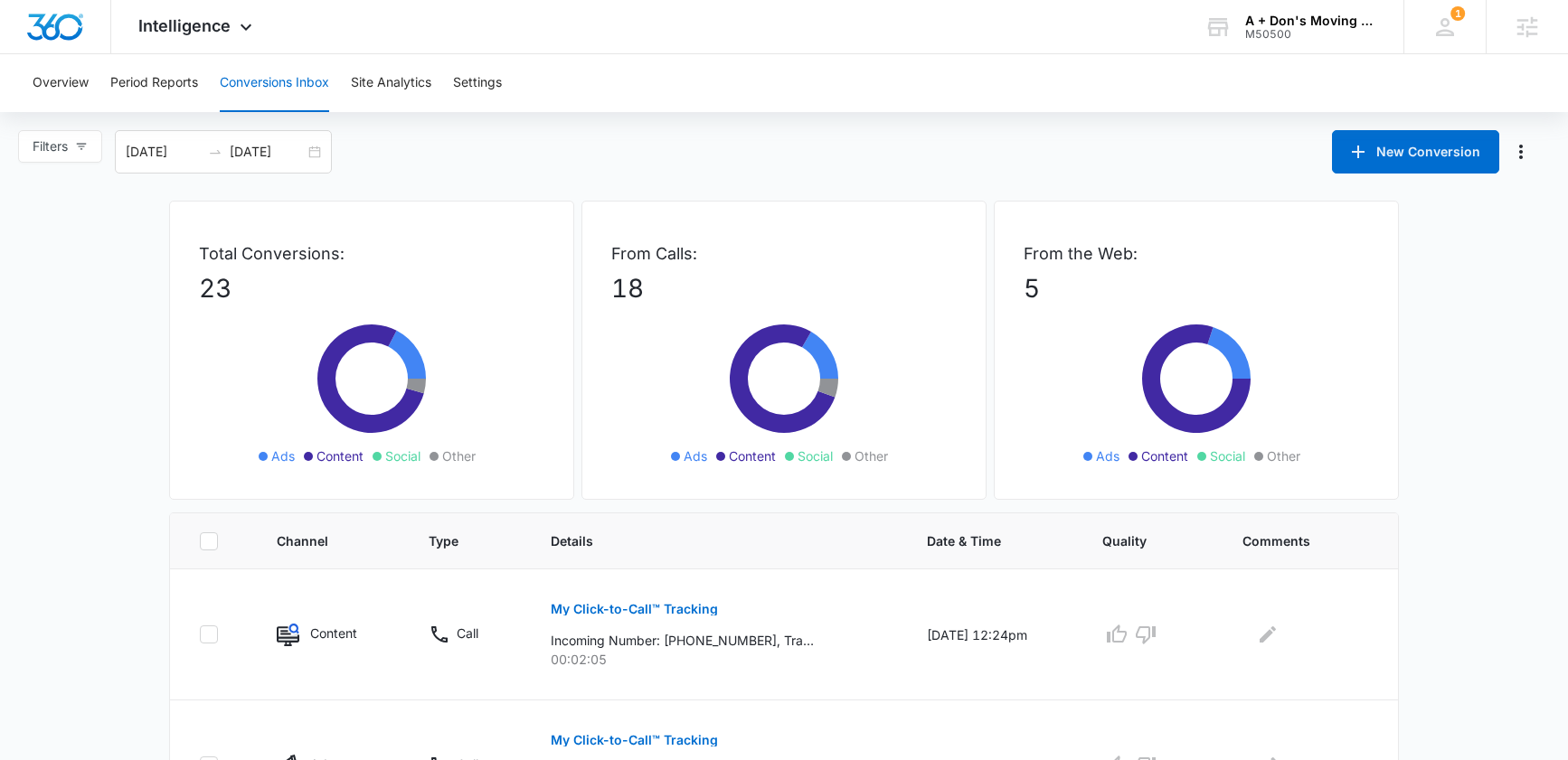
scroll to position [17, 0]
